Goal: Task Accomplishment & Management: Manage account settings

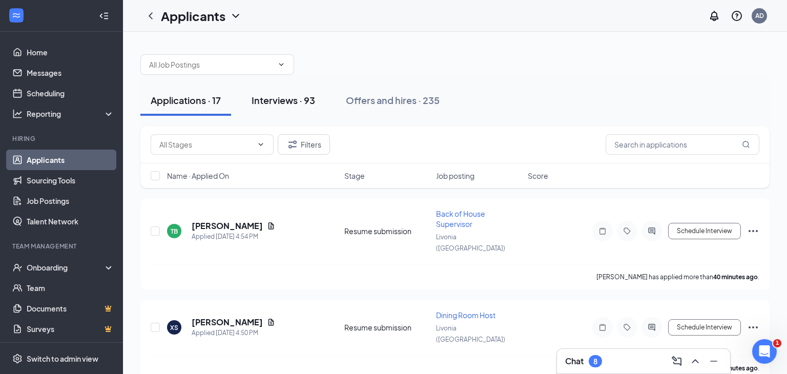
click at [283, 102] on div "Interviews · 93" at bounding box center [283, 100] width 64 height 13
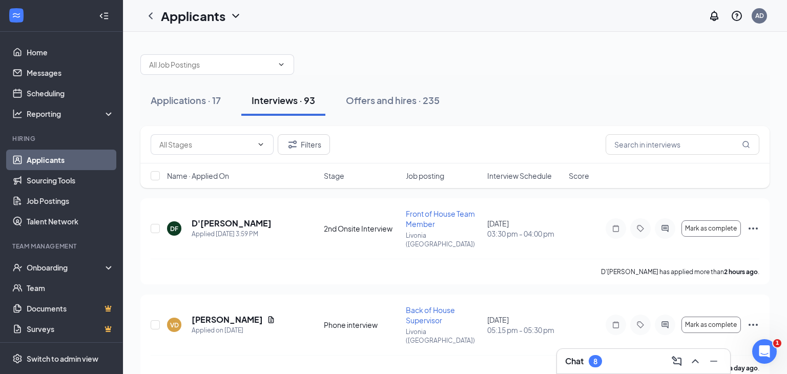
click at [530, 176] on span "Interview Schedule" at bounding box center [519, 176] width 65 height 10
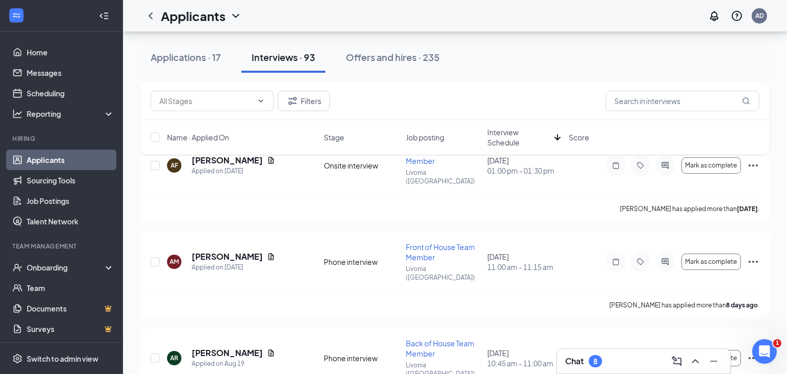
scroll to position [463, 0]
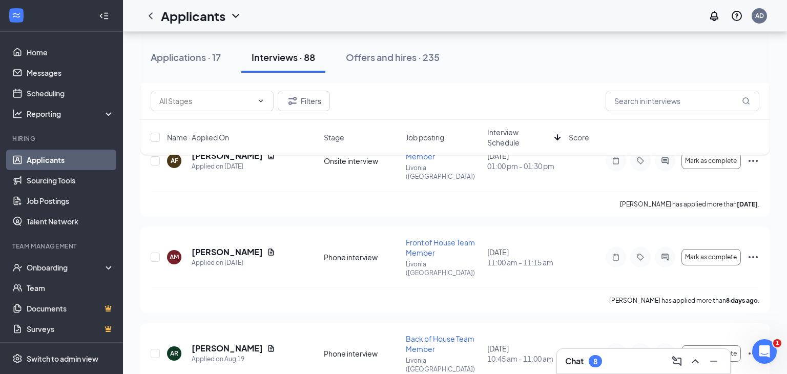
click at [503, 135] on span "Interview Schedule" at bounding box center [518, 137] width 63 height 20
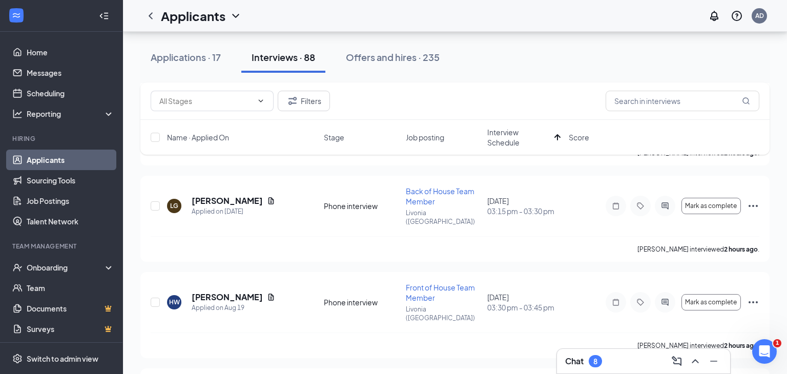
scroll to position [1323, 0]
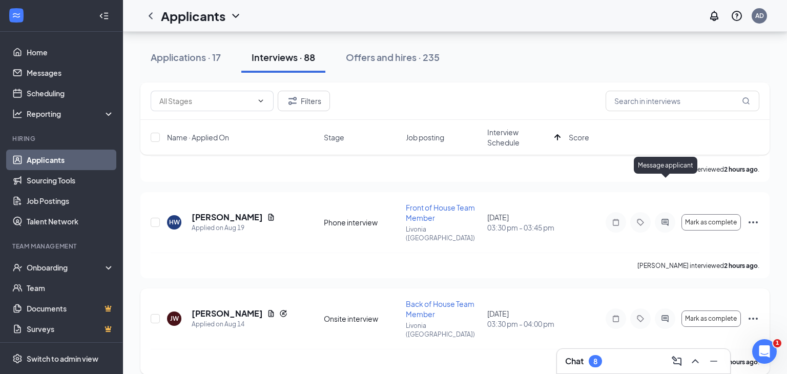
click at [661, 314] on icon "ActiveChat" at bounding box center [665, 318] width 12 height 8
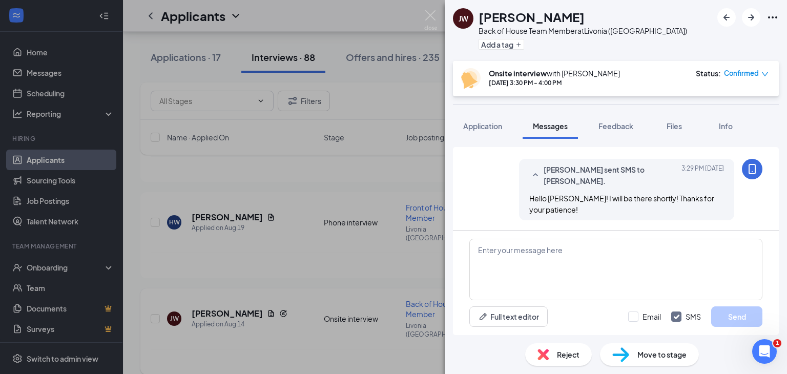
scroll to position [1334, 0]
click at [580, 276] on textarea at bounding box center [615, 269] width 293 height 61
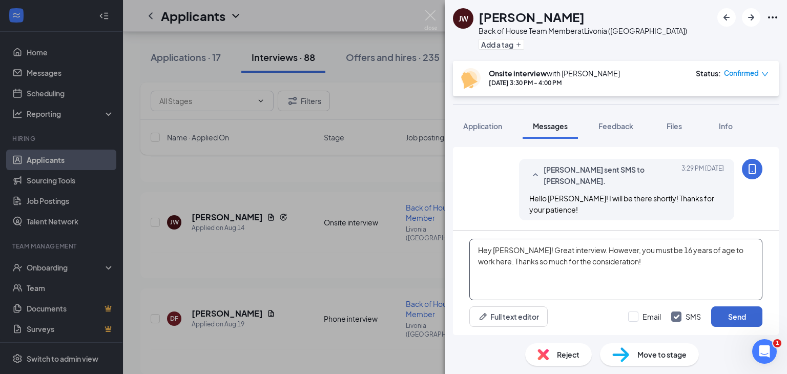
type textarea "Hey [PERSON_NAME]! Great interview. However, you must be 16 years of age to wor…"
click at [727, 314] on button "Send" at bounding box center [736, 316] width 51 height 20
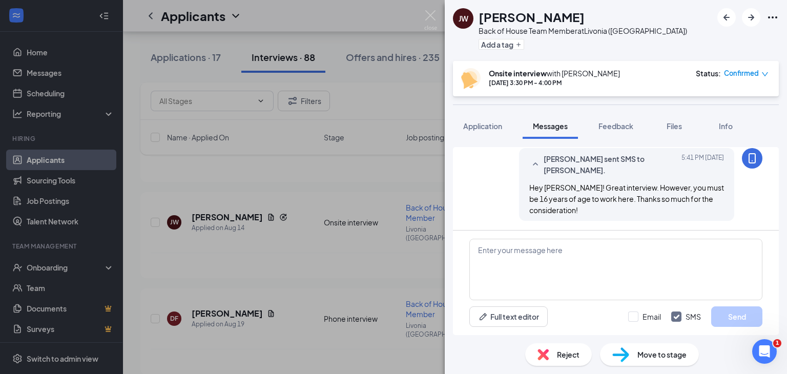
scroll to position [566, 0]
click at [581, 354] on div "Reject" at bounding box center [558, 354] width 67 height 23
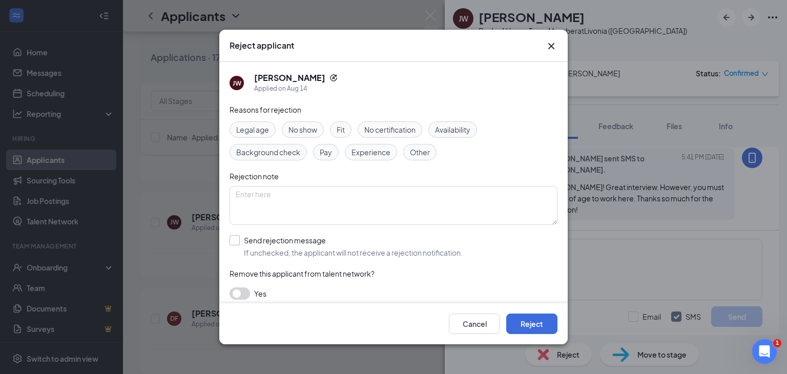
click at [233, 242] on input "Send rejection message If unchecked, the applicant will not receive a rejection…" at bounding box center [345, 246] width 233 height 23
checkbox input "true"
click at [540, 323] on button "Reject" at bounding box center [531, 323] width 51 height 20
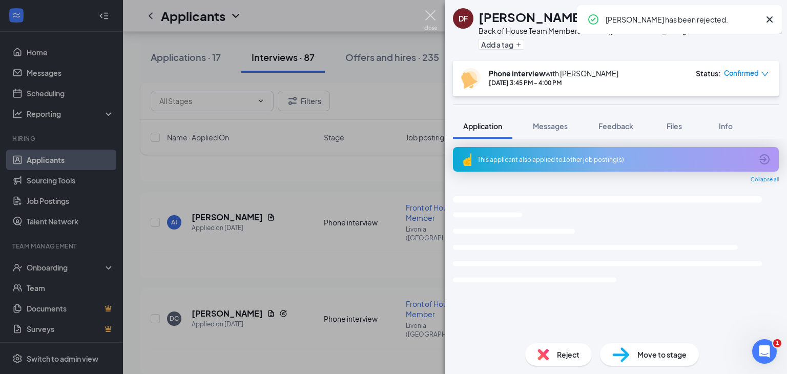
click at [429, 16] on img at bounding box center [430, 20] width 13 height 20
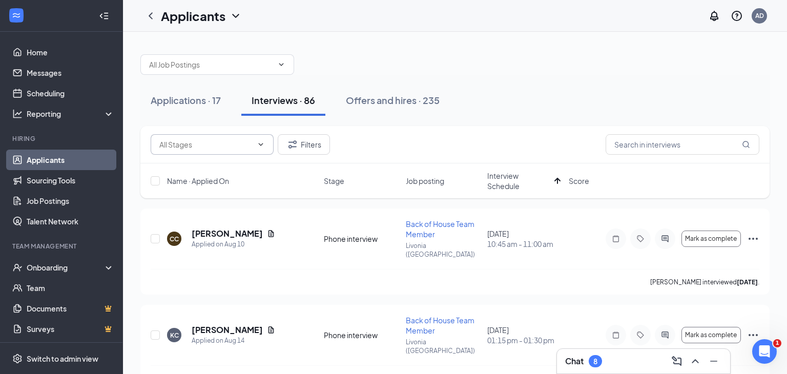
click at [257, 147] on icon "ChevronDown" at bounding box center [261, 144] width 8 height 8
click at [238, 165] on div "2nd Onsite Interview (2)" at bounding box center [212, 167] width 107 height 11
type input "2nd Onsite Interview (2)"
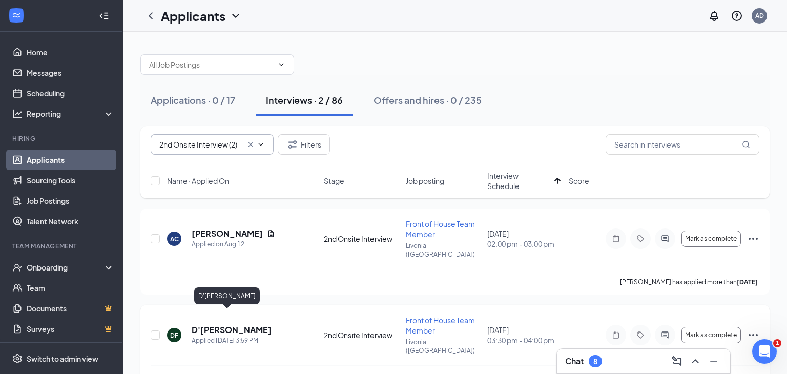
click at [213, 324] on h5 "D'[PERSON_NAME]" at bounding box center [232, 329] width 80 height 11
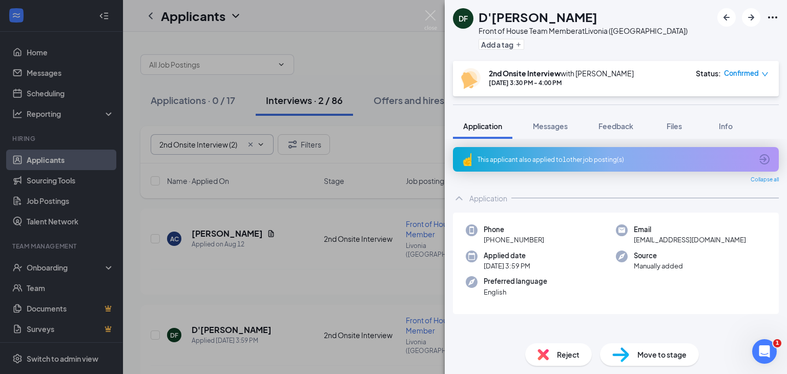
drag, startPoint x: 549, startPoint y: 238, endPoint x: 491, endPoint y: 239, distance: 58.4
click at [491, 239] on div "Phone [PHONE_NUMBER]" at bounding box center [541, 234] width 150 height 21
copy span "[PHONE_NUMBER]"
click at [428, 22] on img at bounding box center [430, 20] width 13 height 20
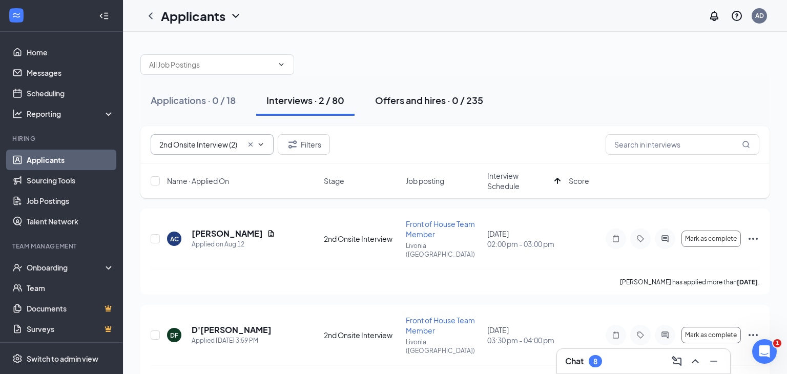
click at [421, 108] on button "Offers and hires · 0 / 235" at bounding box center [429, 100] width 129 height 31
